Goal: Task Accomplishment & Management: Use online tool/utility

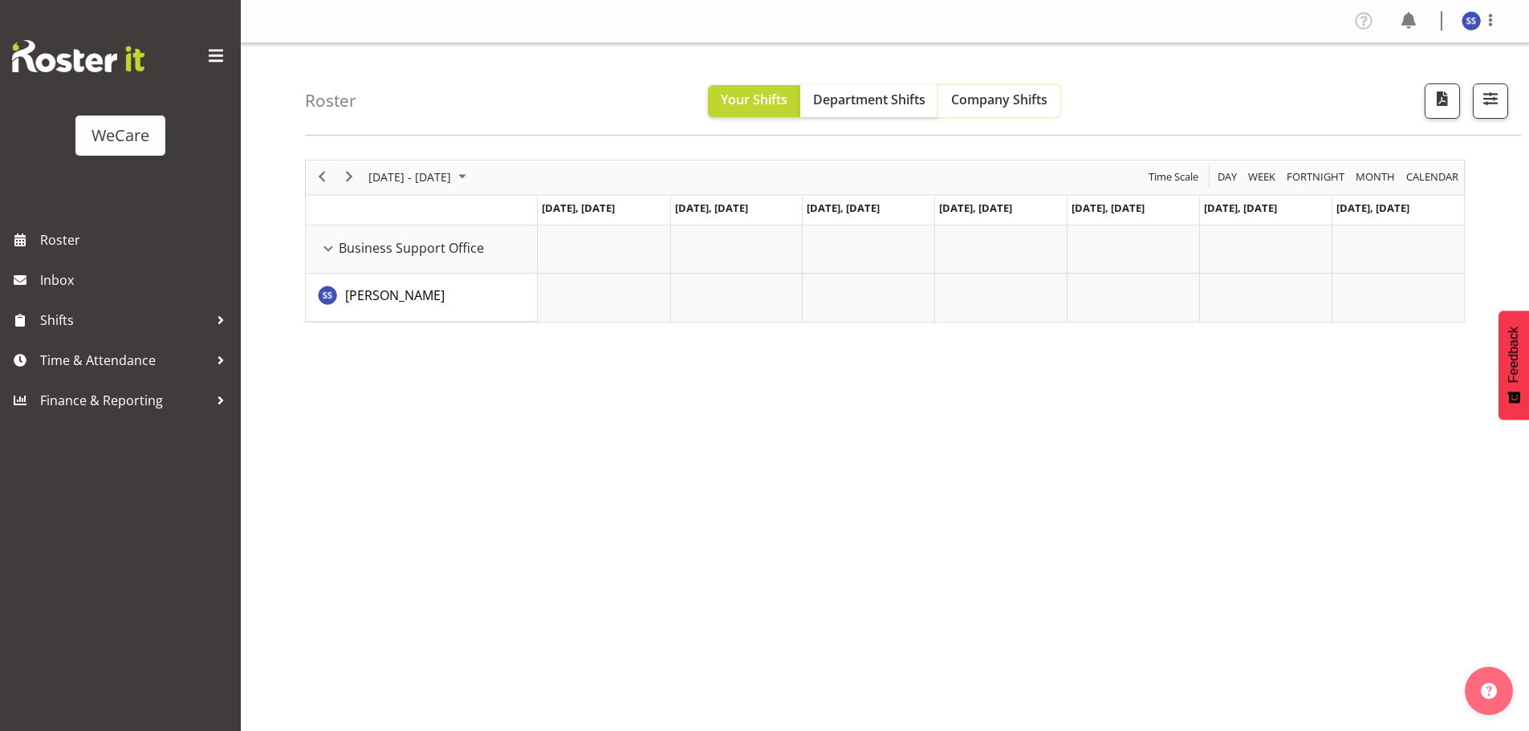
click at [1006, 106] on span "Company Shifts" at bounding box center [999, 100] width 96 height 18
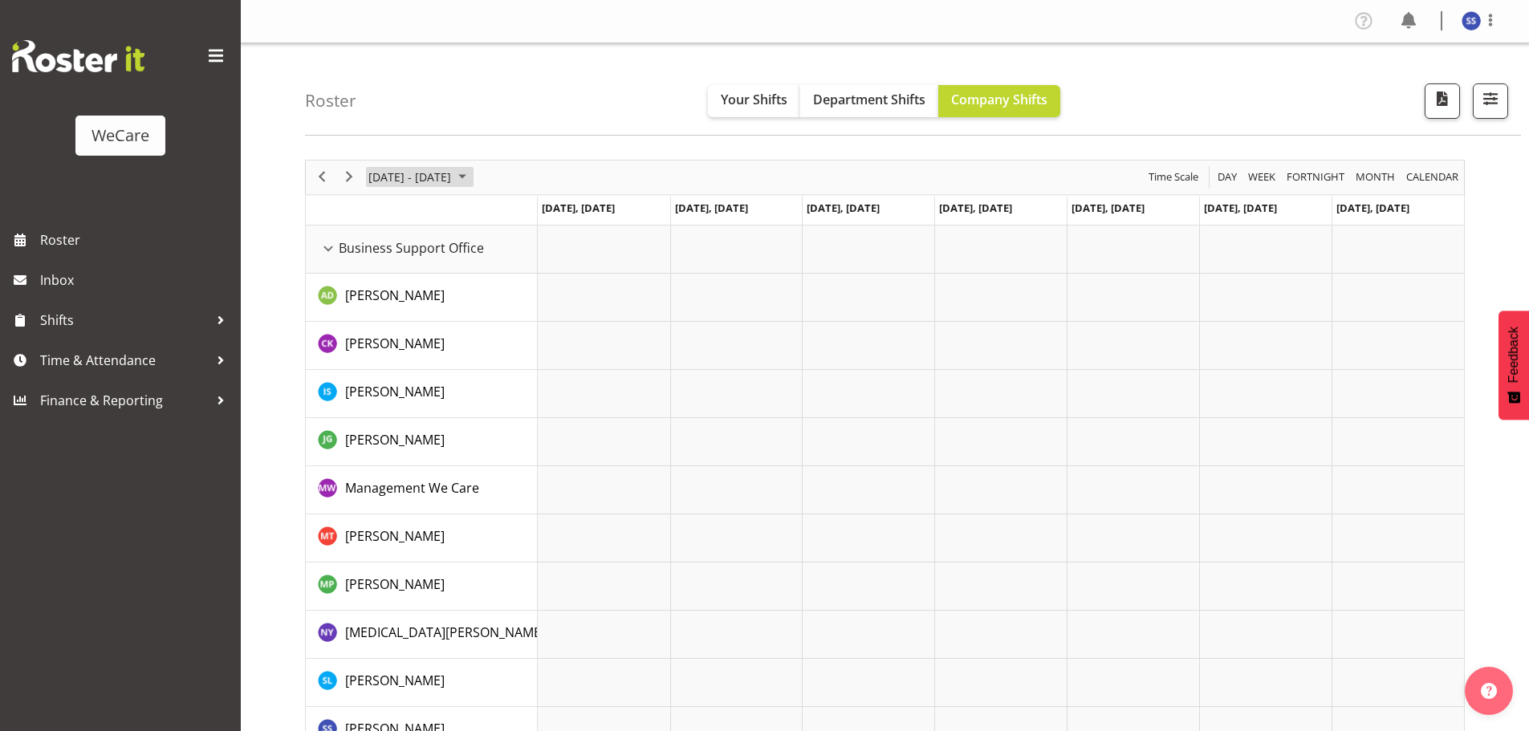
click at [472, 178] on span "June 2024" at bounding box center [462, 177] width 19 height 20
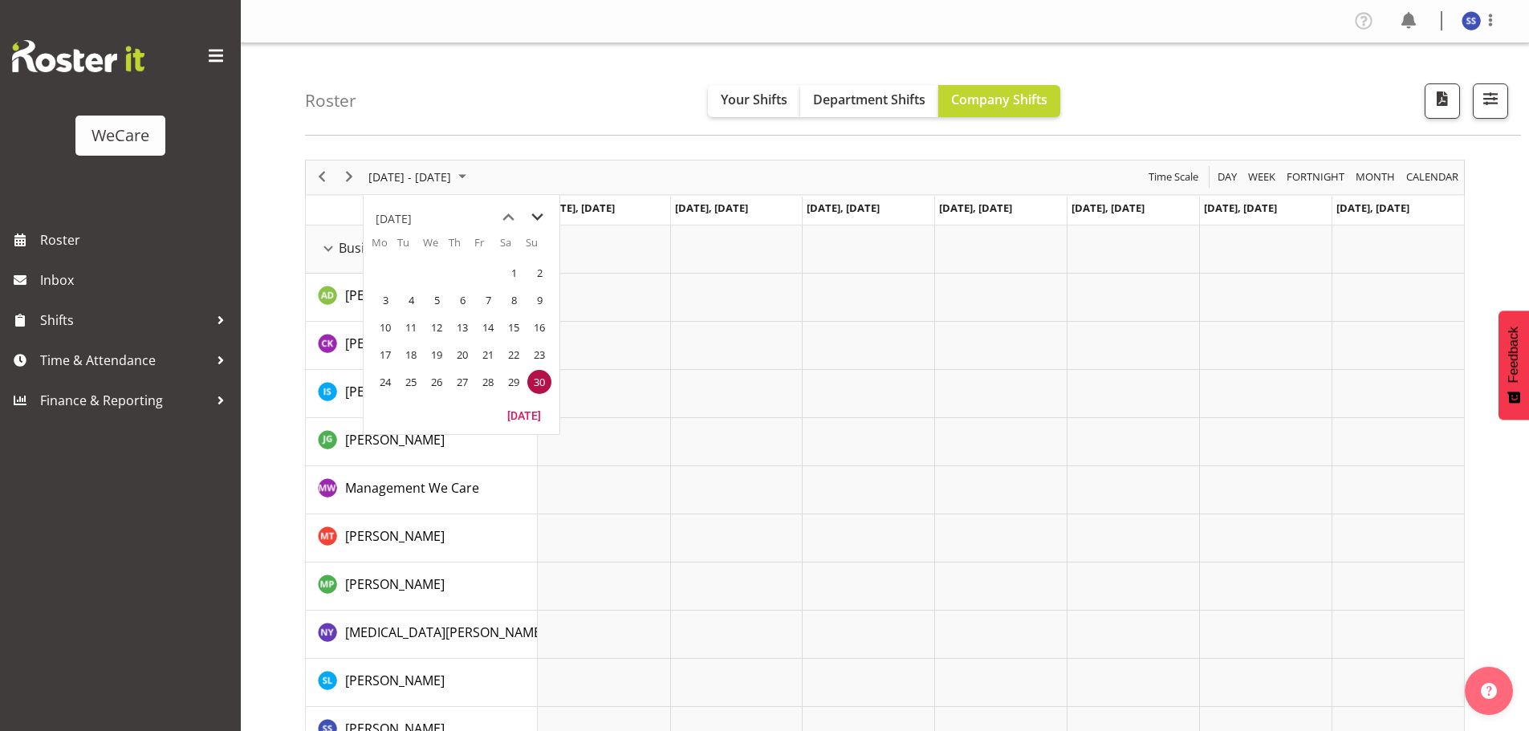
click at [535, 220] on span "next month" at bounding box center [537, 217] width 28 height 29
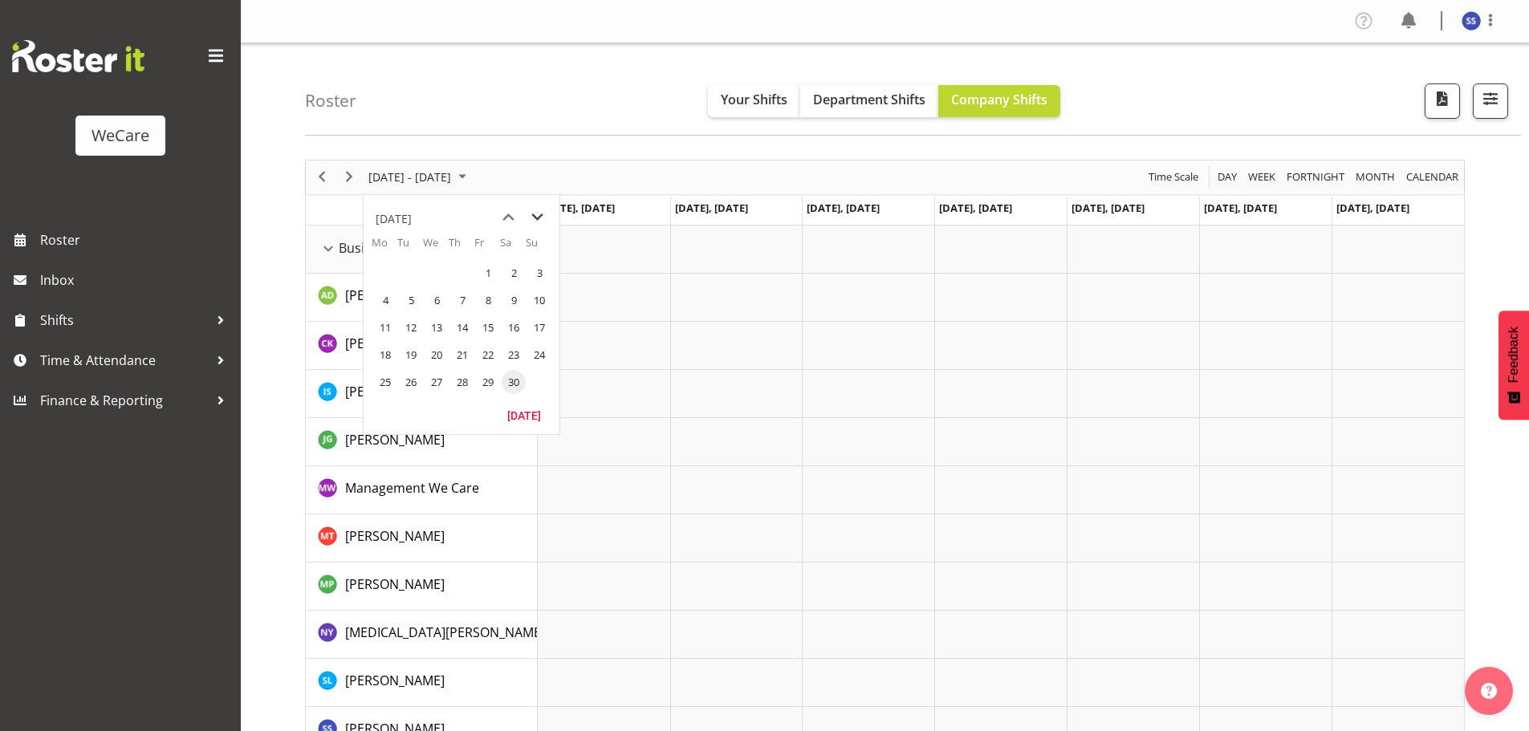
click at [535, 220] on span "next month" at bounding box center [537, 217] width 28 height 29
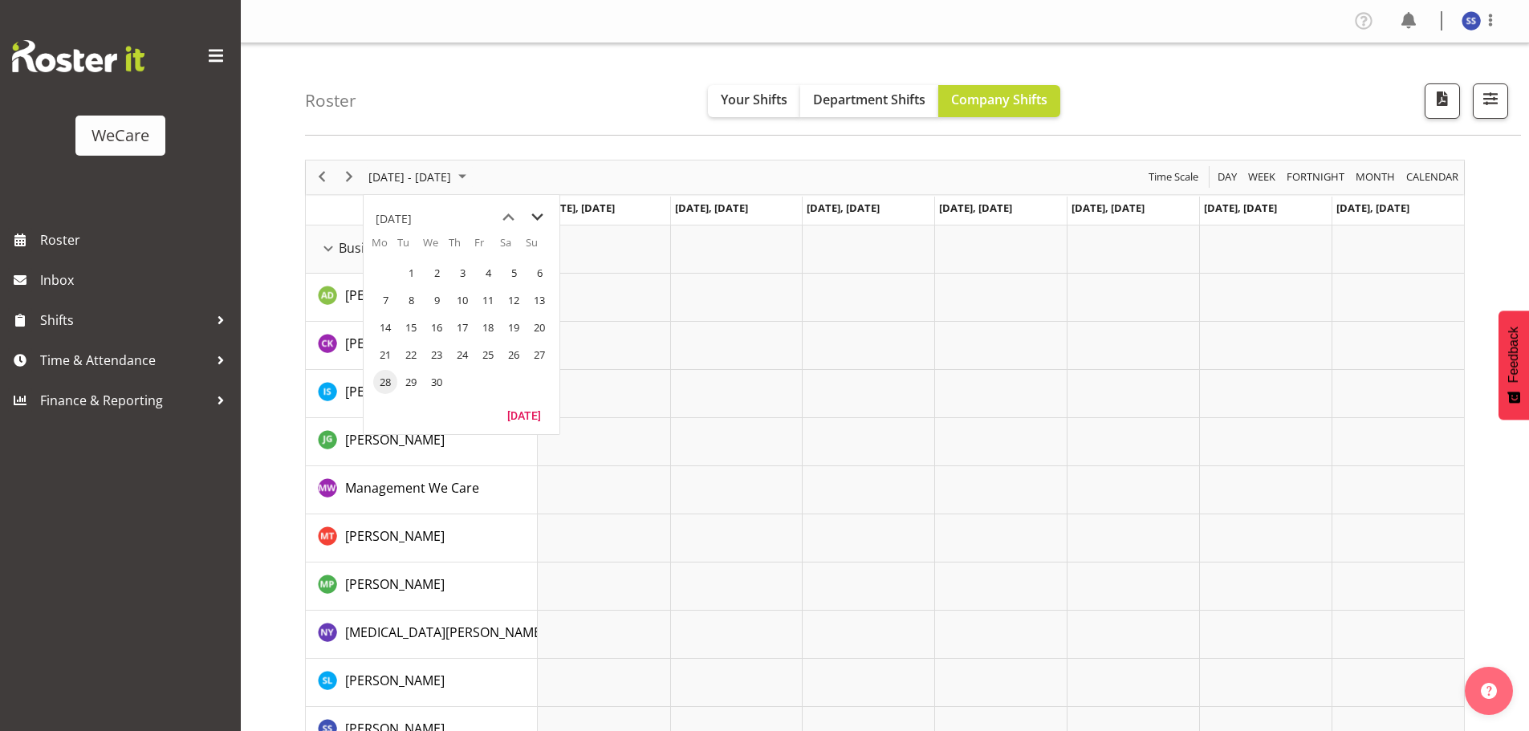
click at [535, 220] on span "next month" at bounding box center [537, 217] width 28 height 29
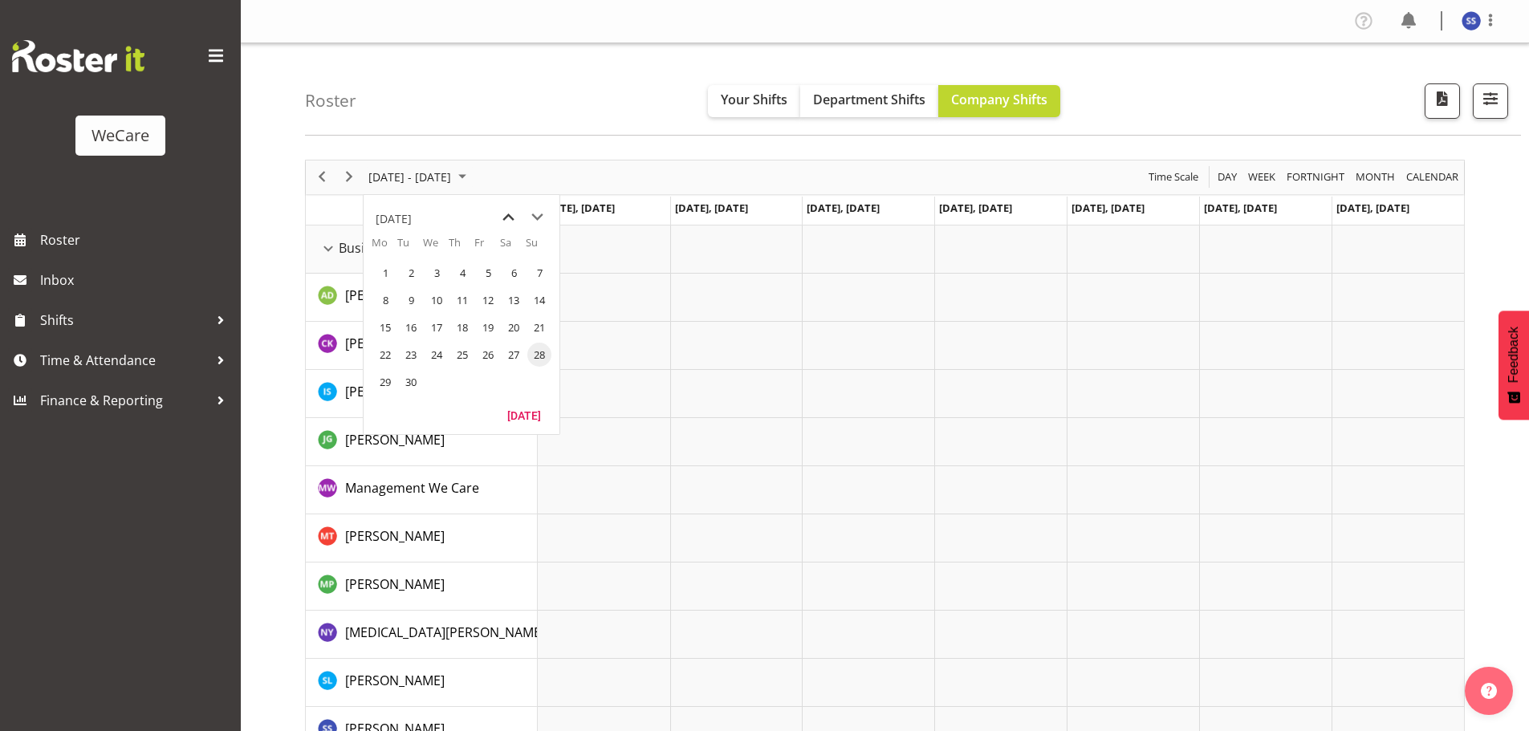
click at [506, 217] on span "previous month" at bounding box center [508, 217] width 28 height 29
click at [413, 380] on span "26" at bounding box center [411, 382] width 24 height 24
